Goal: Check status: Check status

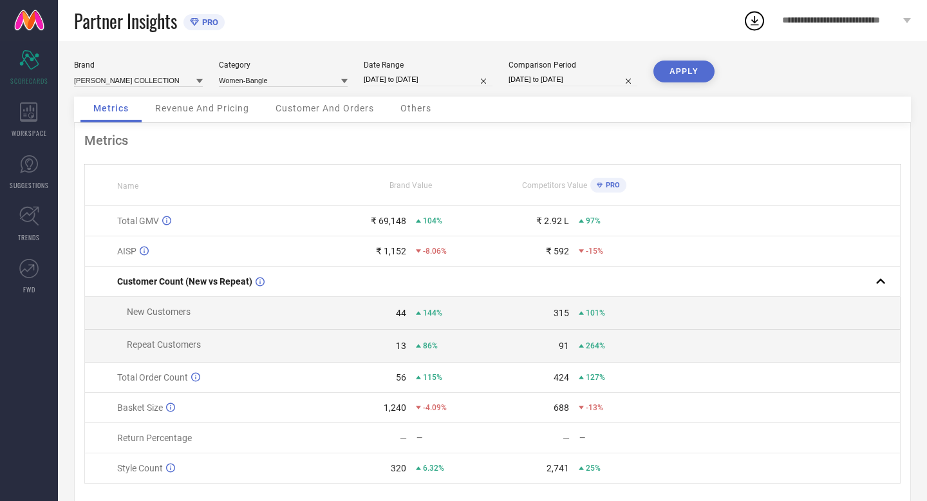
click at [454, 75] on input "[DATE] to [DATE]" at bounding box center [428, 80] width 129 height 14
select select "8"
select select "2025"
select select "9"
select select "2025"
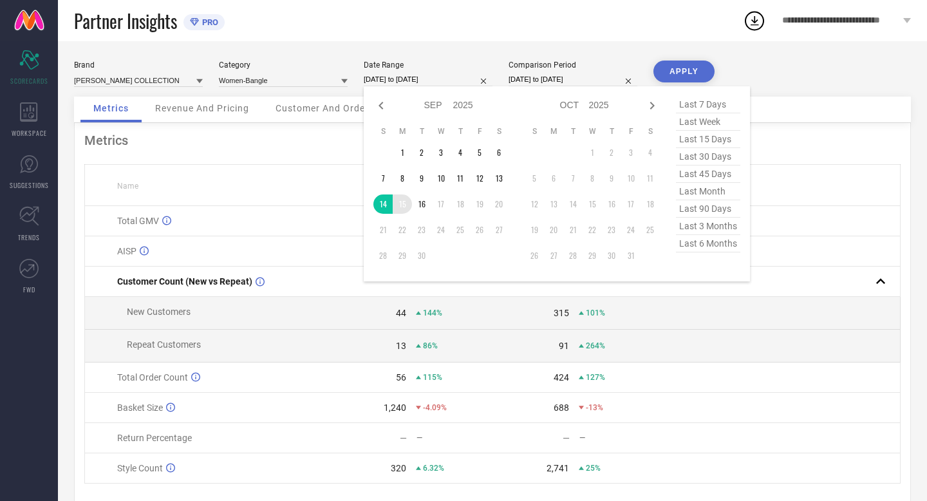
click at [401, 204] on td "15" at bounding box center [402, 203] width 19 height 19
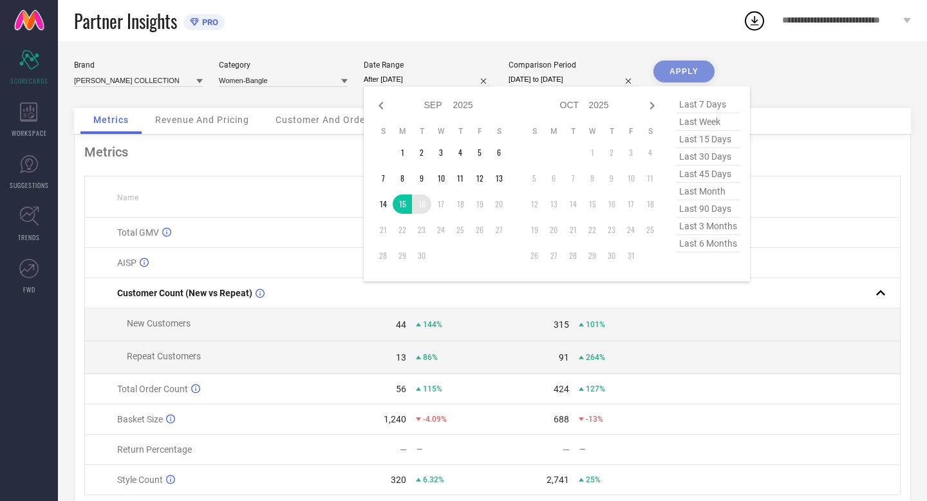
type input "[DATE] to [DATE]"
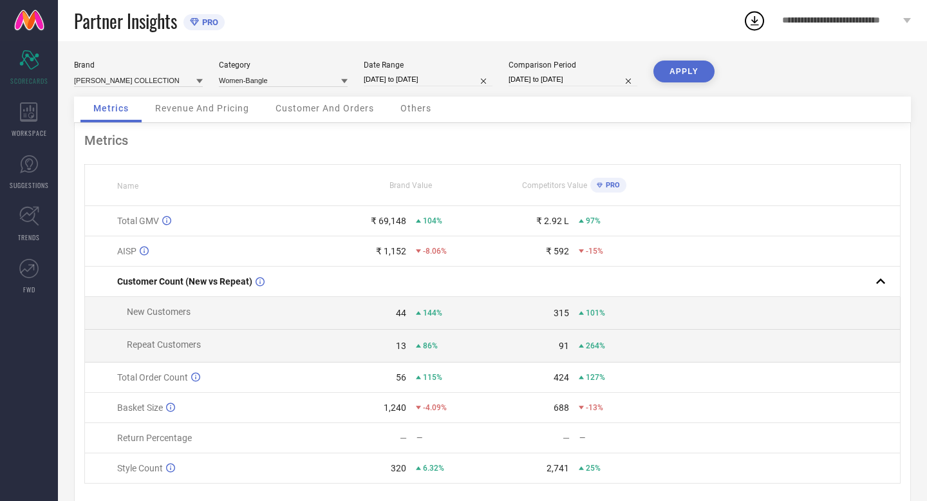
click at [589, 78] on input "[DATE] to [DATE]" at bounding box center [572, 80] width 129 height 14
select select "8"
select select "2024"
select select "9"
select select "2024"
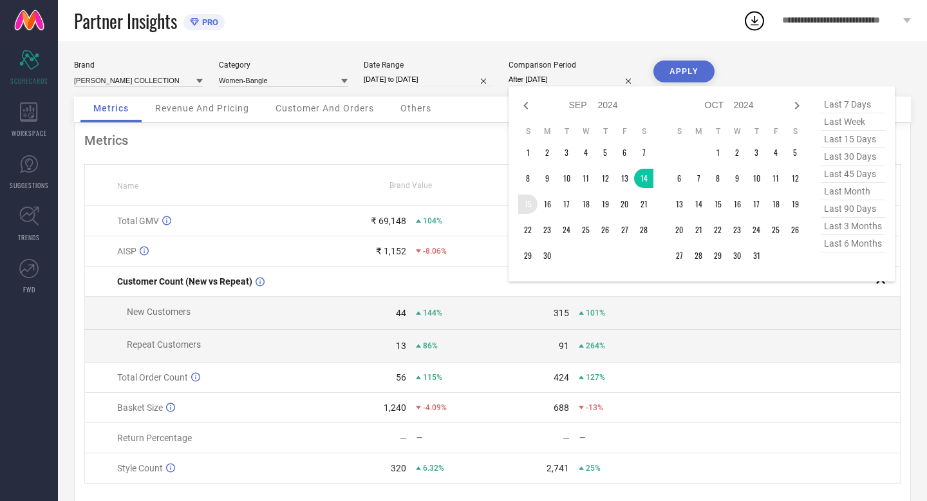
click at [529, 202] on td "15" at bounding box center [527, 203] width 19 height 19
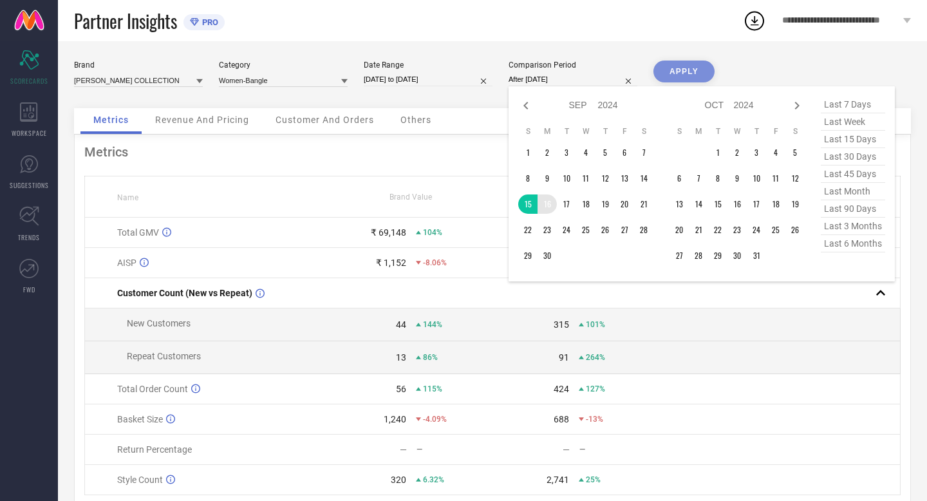
type input "[DATE] to [DATE]"
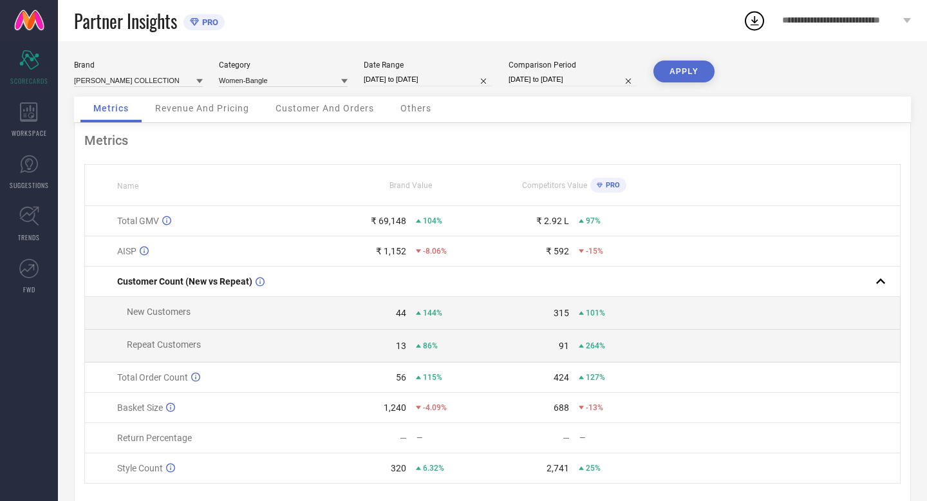
click at [671, 69] on button "APPLY" at bounding box center [683, 71] width 61 height 22
click at [311, 77] on input at bounding box center [283, 80] width 129 height 14
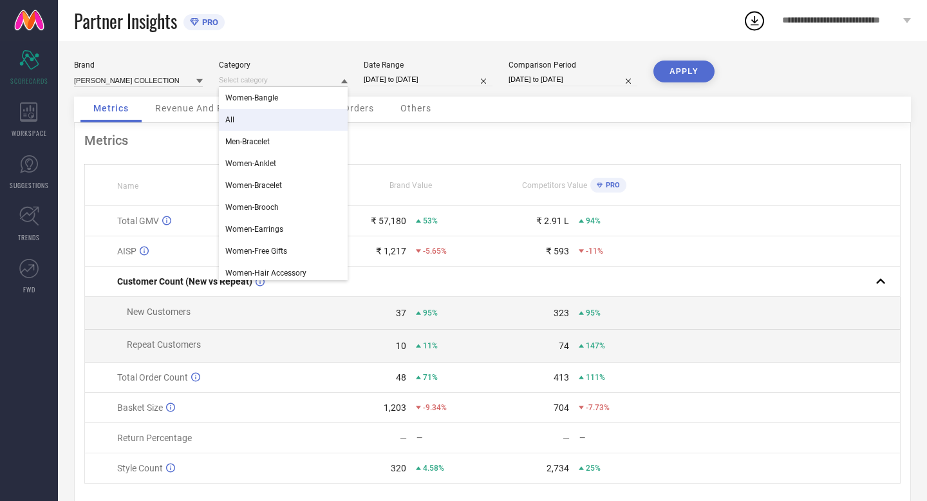
click at [299, 125] on div "All" at bounding box center [283, 120] width 129 height 22
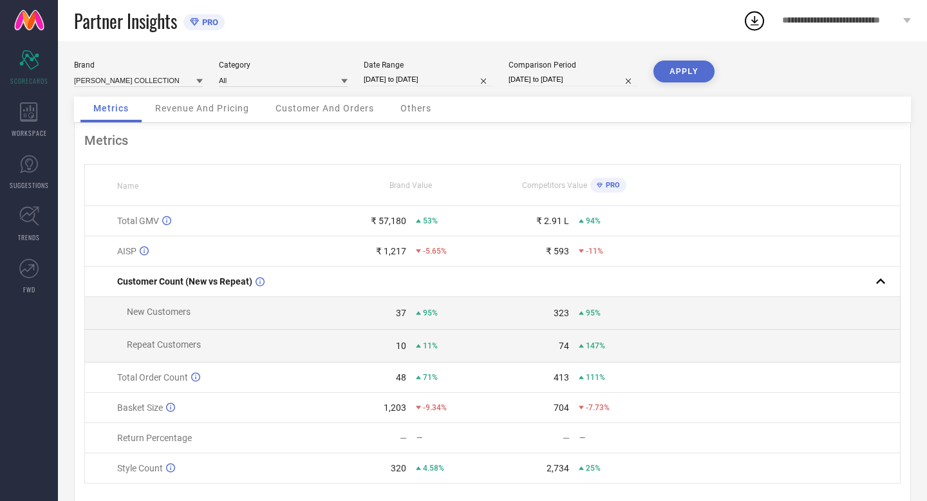
click at [678, 71] on button "APPLY" at bounding box center [683, 71] width 61 height 22
